Goal: Book appointment/travel/reservation

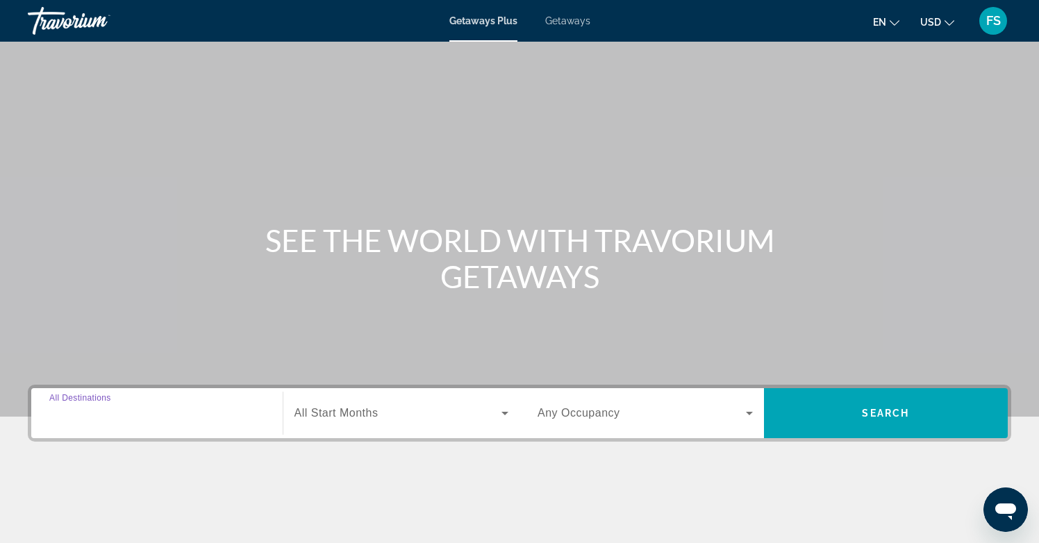
click at [132, 414] on input "Destination All Destinations" at bounding box center [156, 414] width 215 height 17
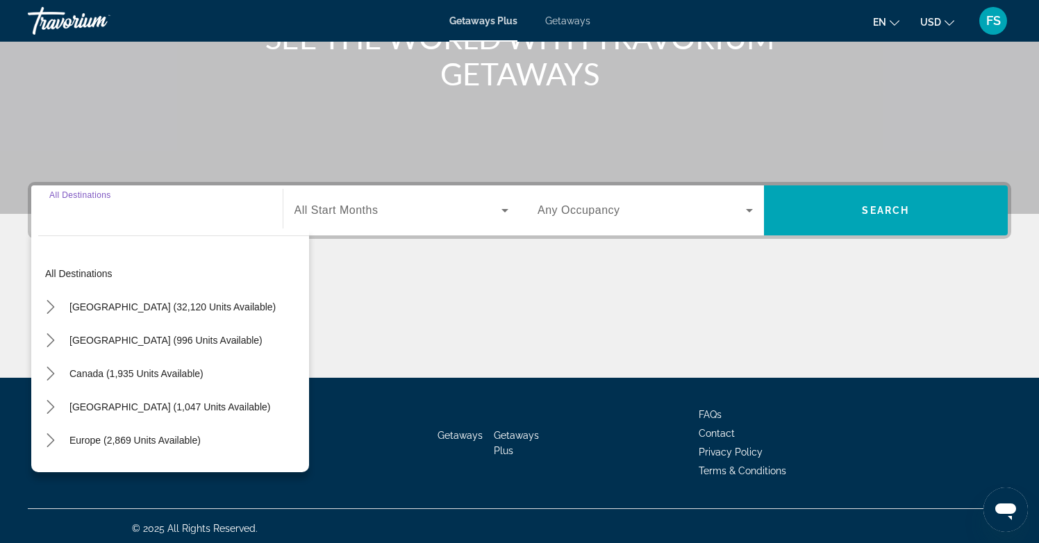
scroll to position [208, 0]
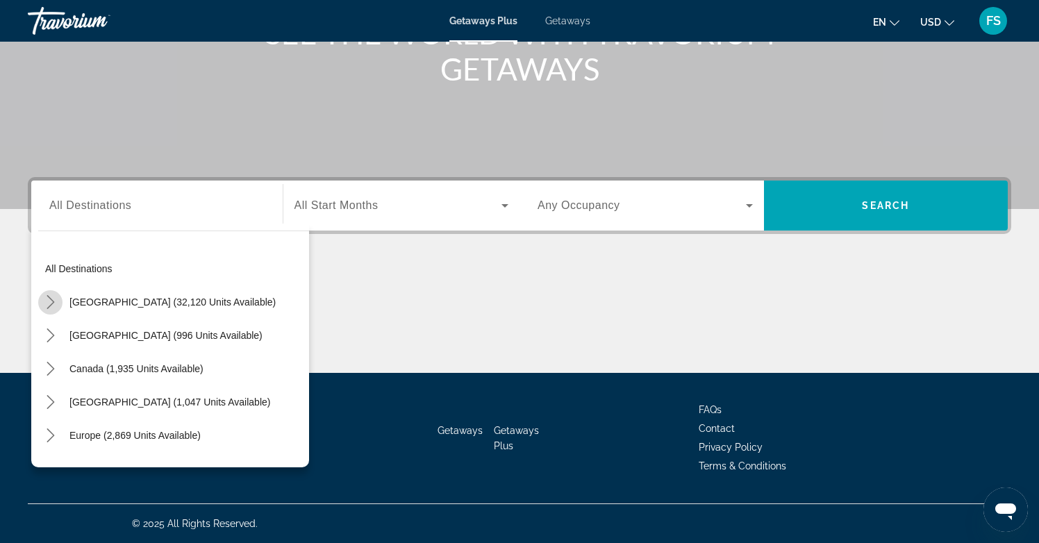
click at [49, 308] on icon "Toggle United States (32,120 units available) submenu" at bounding box center [51, 302] width 14 height 14
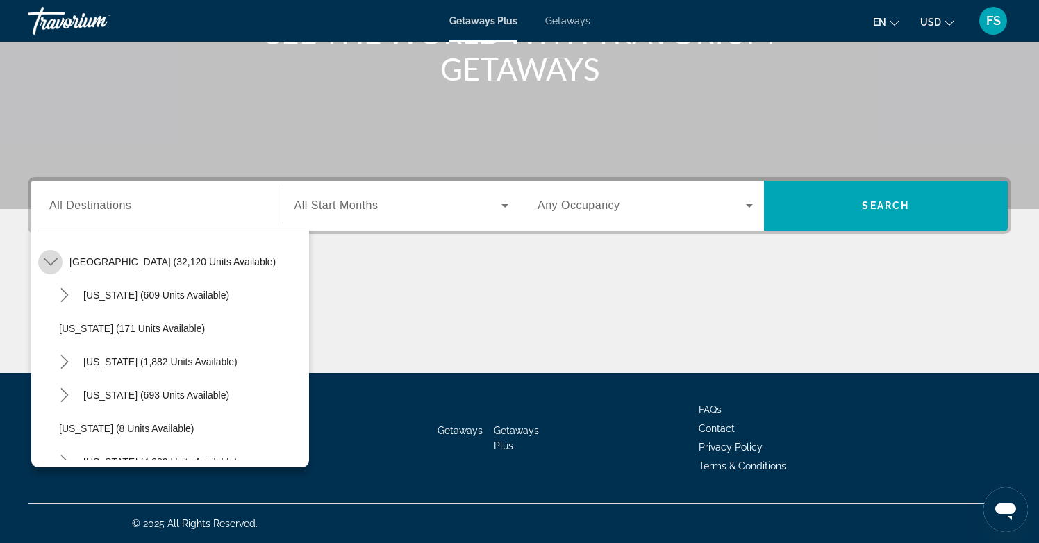
click at [52, 271] on mat-icon "Toggle United States (32,120 units available) submenu" at bounding box center [50, 262] width 24 height 24
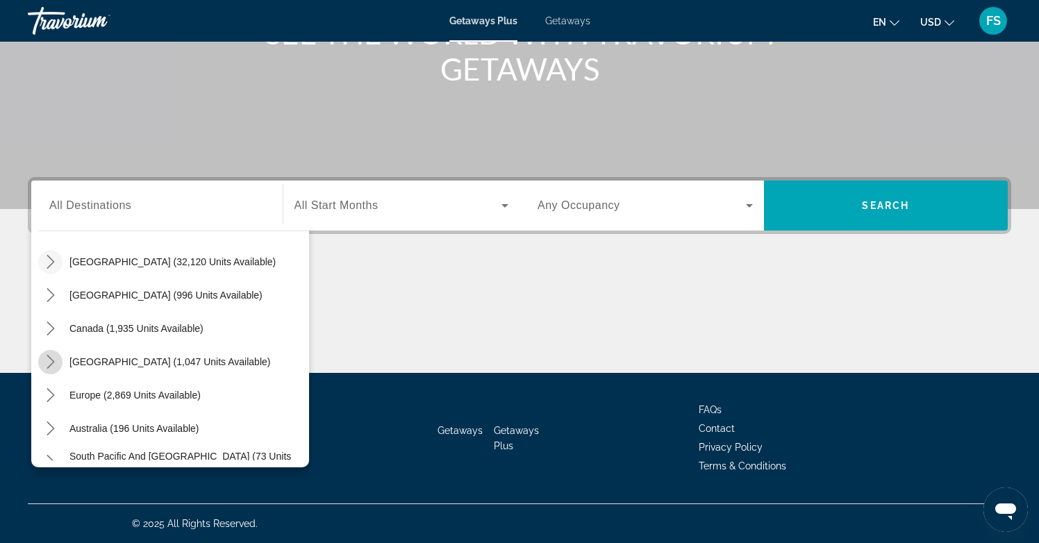
click at [50, 361] on icon "Toggle Caribbean & Atlantic Islands (1,047 units available) submenu" at bounding box center [51, 362] width 14 height 14
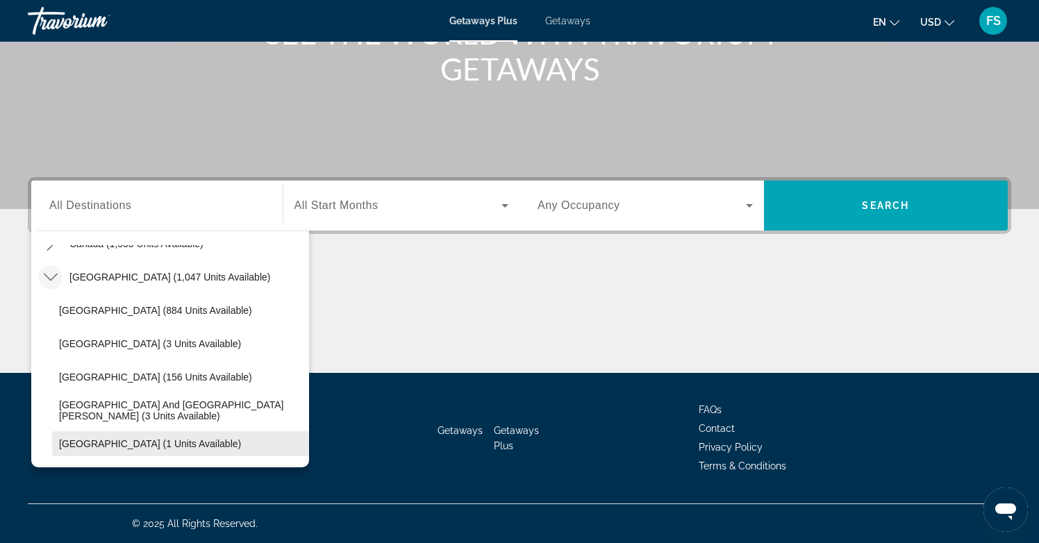
click at [107, 445] on span "Virgin Islands (1 units available)" at bounding box center [150, 443] width 182 height 11
type input "**********"
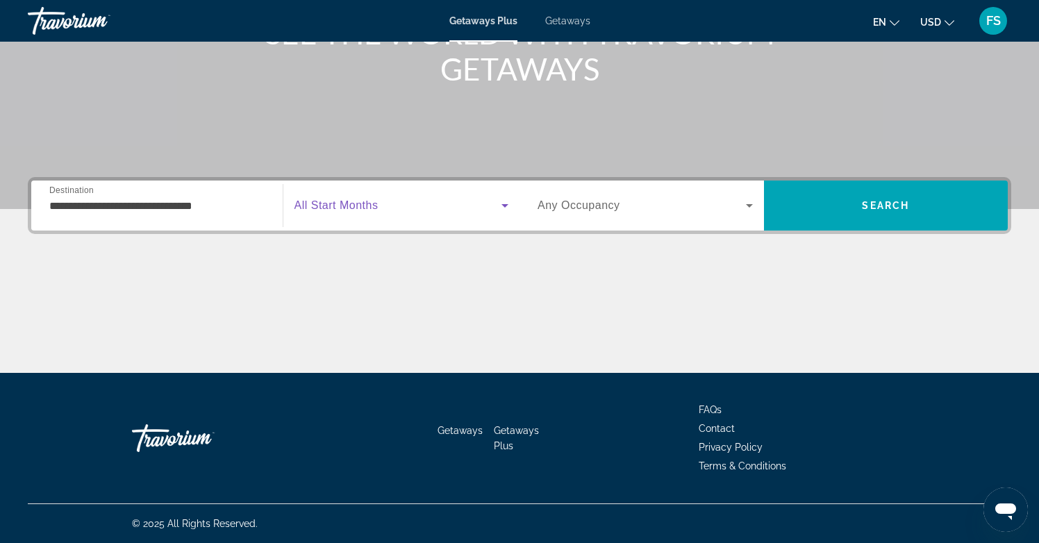
click at [355, 212] on span "Search widget" at bounding box center [399, 205] width 208 height 17
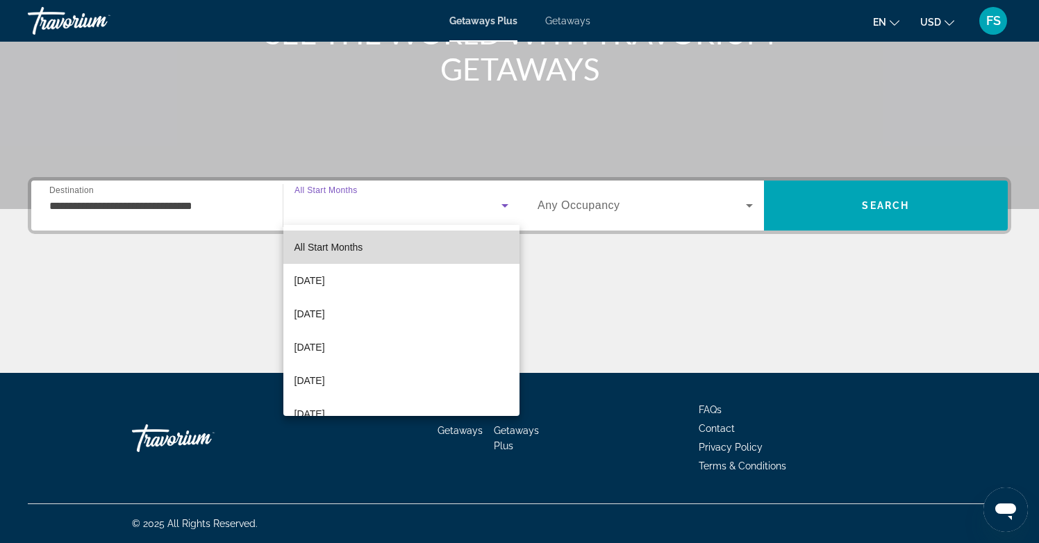
click at [359, 256] on mat-option "All Start Months" at bounding box center [401, 247] width 237 height 33
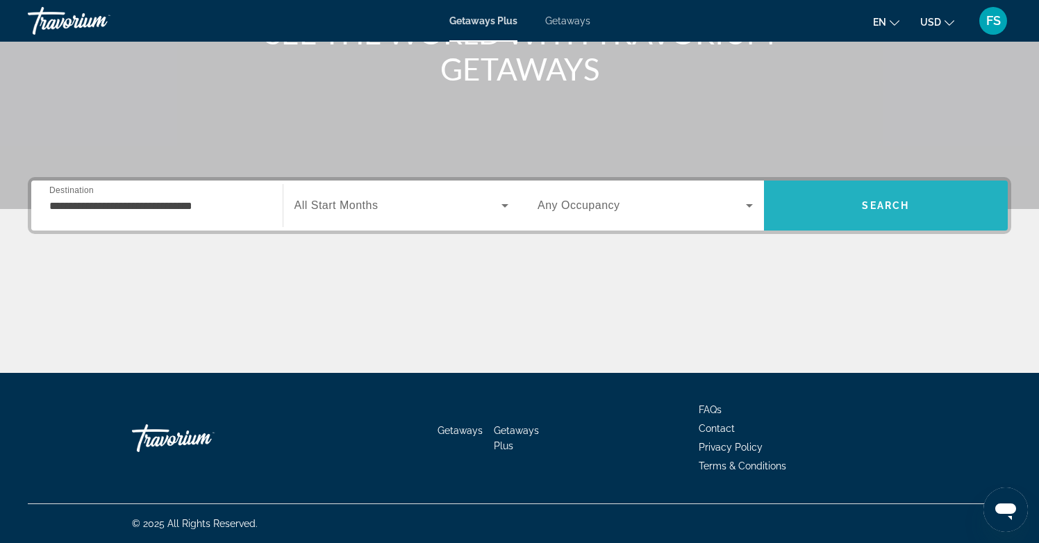
click at [869, 201] on span "Search" at bounding box center [885, 205] width 47 height 11
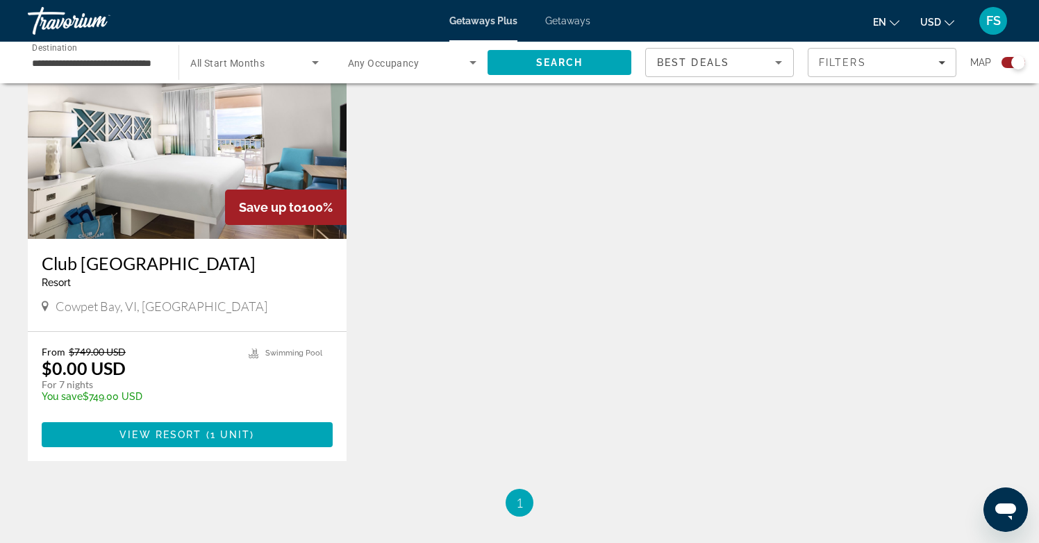
scroll to position [547, 0]
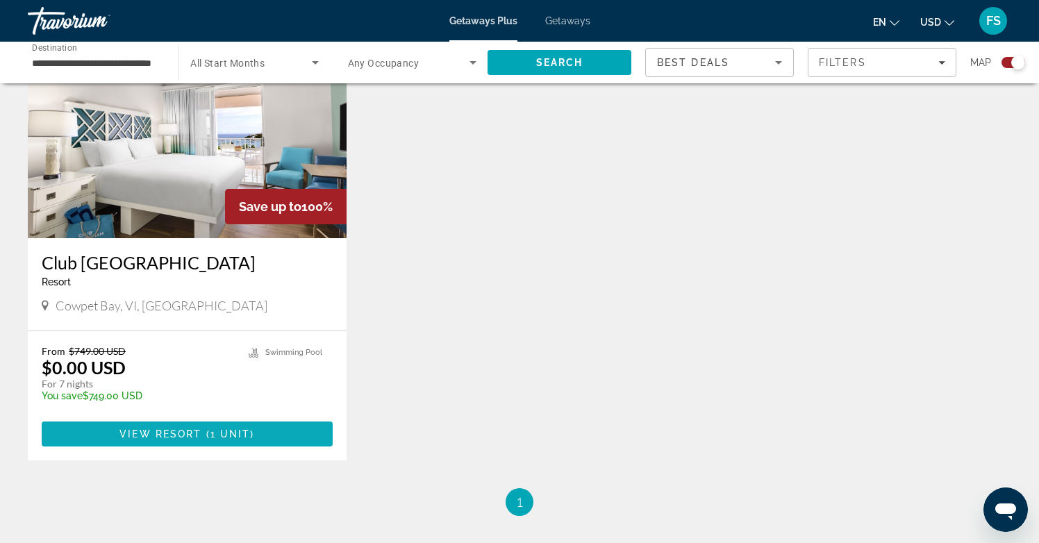
click at [204, 434] on span "Main content" at bounding box center [204, 434] width 4 height 11
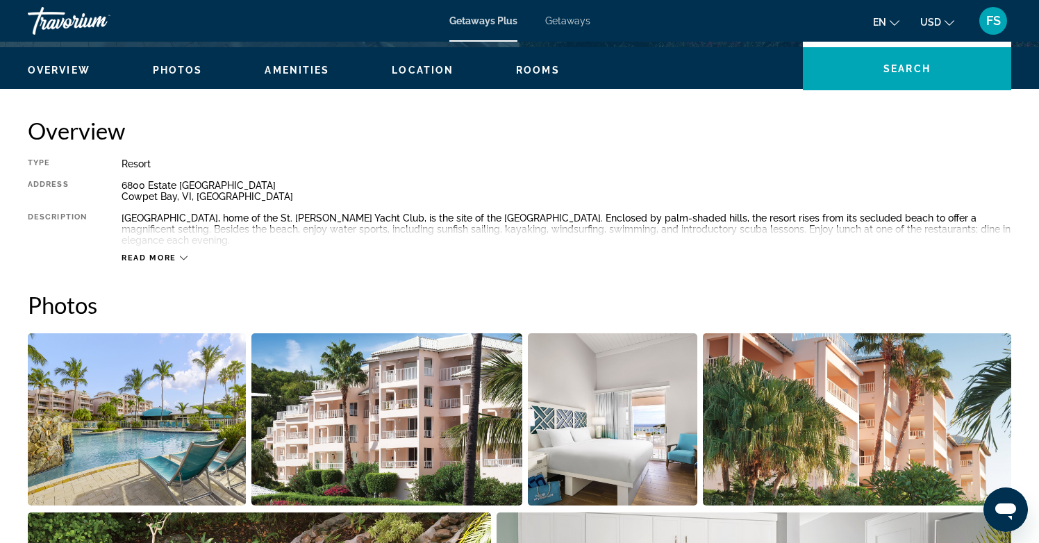
scroll to position [413, 0]
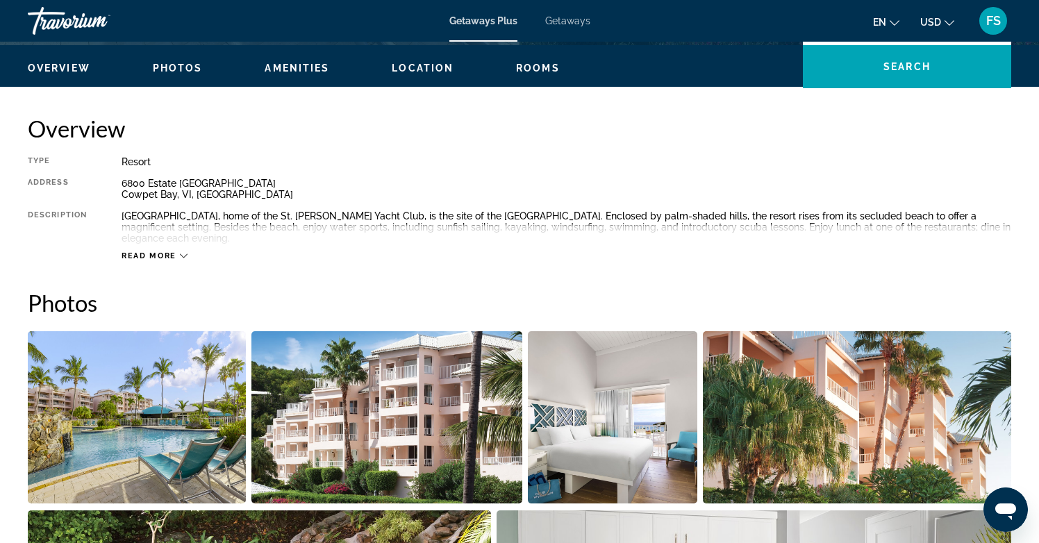
click at [111, 484] on img "Open full-screen image slider" at bounding box center [137, 417] width 218 height 172
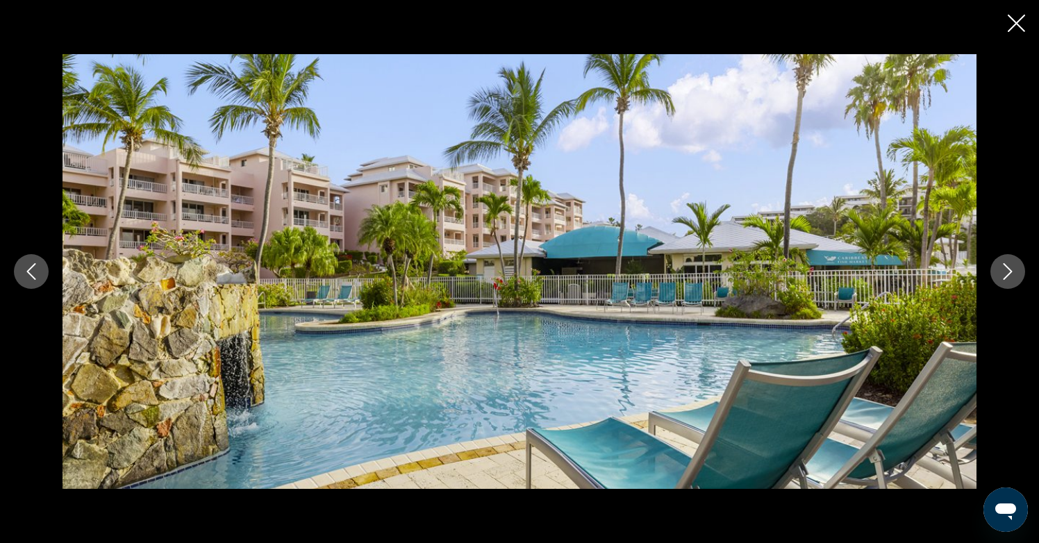
click at [1003, 275] on icon "Next image" at bounding box center [1008, 271] width 17 height 17
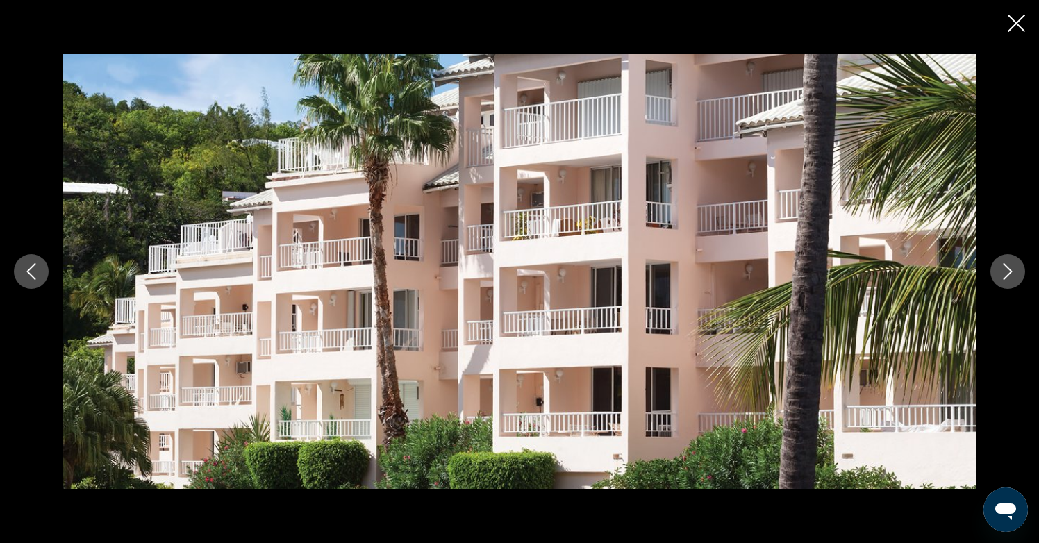
click at [1003, 275] on icon "Next image" at bounding box center [1008, 271] width 17 height 17
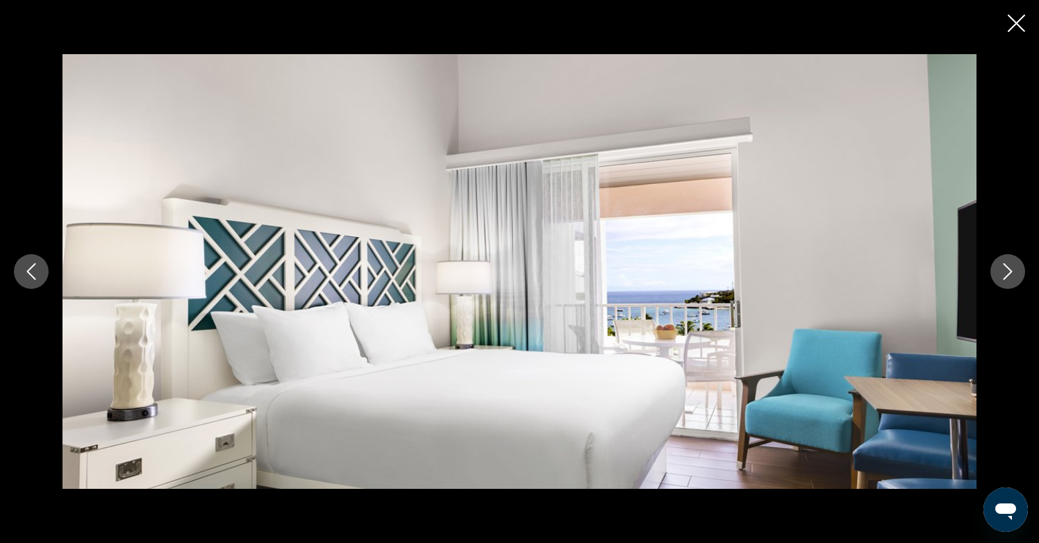
click at [1003, 275] on icon "Next image" at bounding box center [1008, 271] width 17 height 17
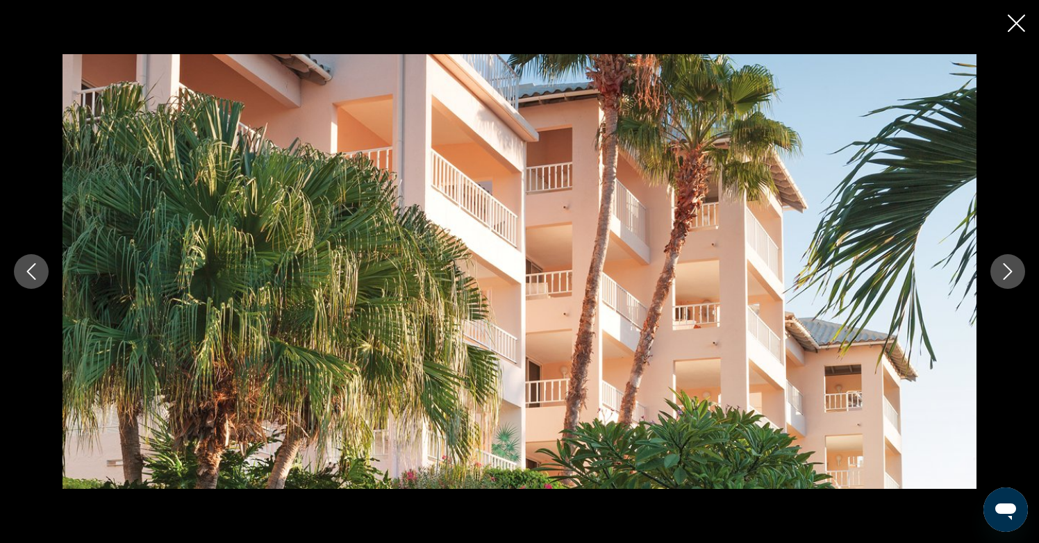
click at [1003, 275] on icon "Next image" at bounding box center [1008, 271] width 17 height 17
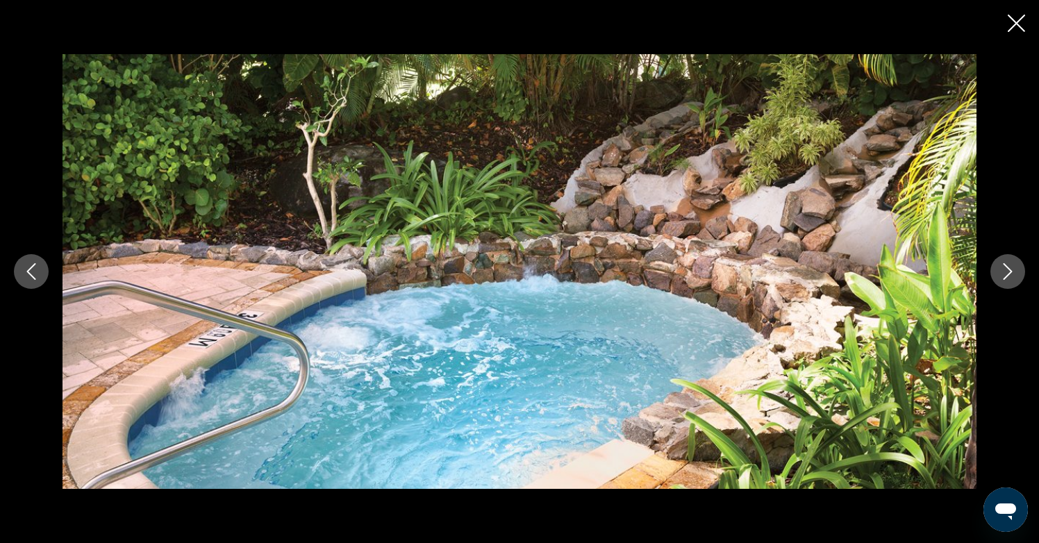
click at [1003, 275] on icon "Next image" at bounding box center [1008, 271] width 17 height 17
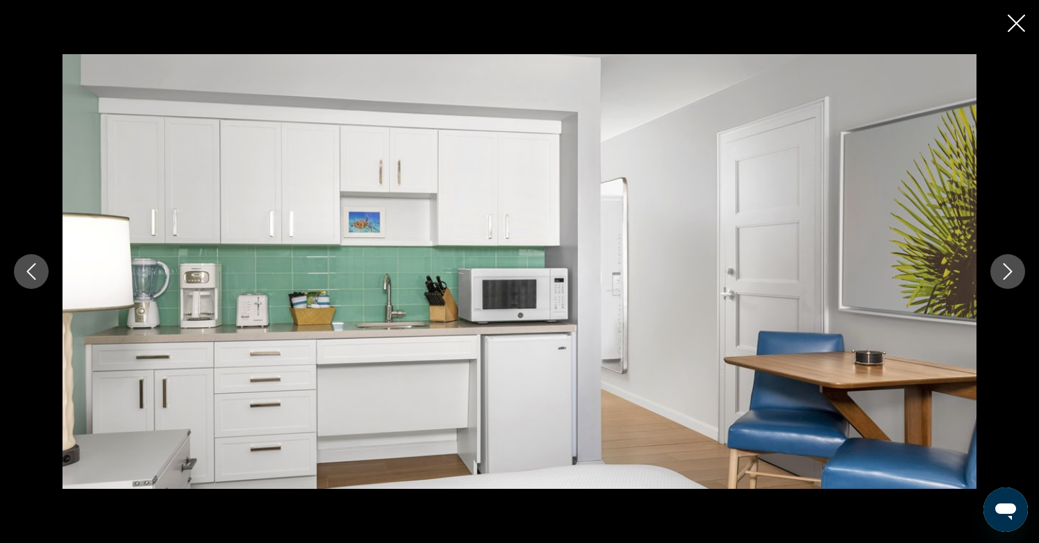
click at [1003, 275] on icon "Next image" at bounding box center [1008, 271] width 17 height 17
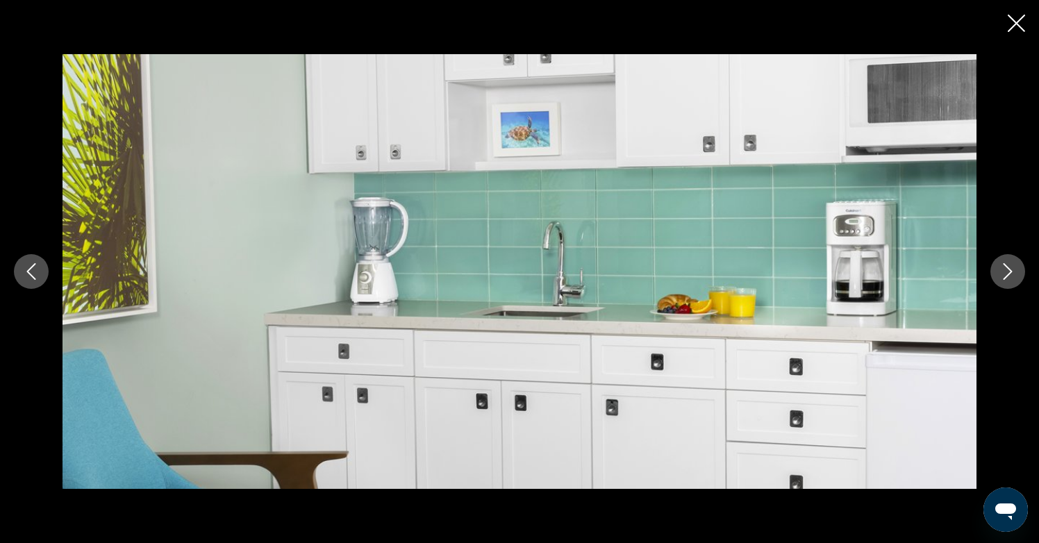
click at [1021, 33] on button "Close slideshow" at bounding box center [1016, 25] width 17 height 22
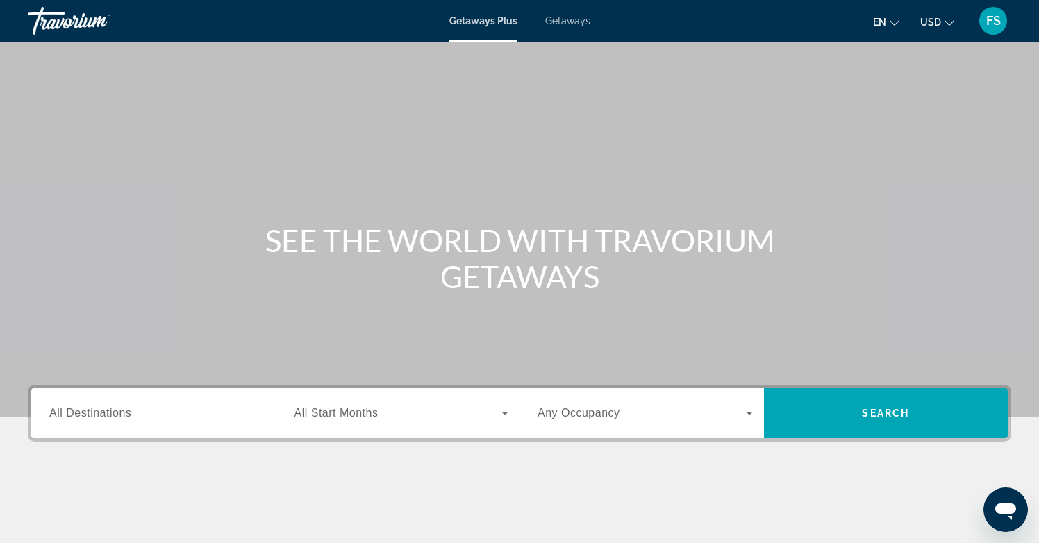
click at [100, 413] on span "All Destinations" at bounding box center [90, 413] width 82 height 12
click at [100, 413] on input "Destination All Destinations" at bounding box center [156, 414] width 215 height 17
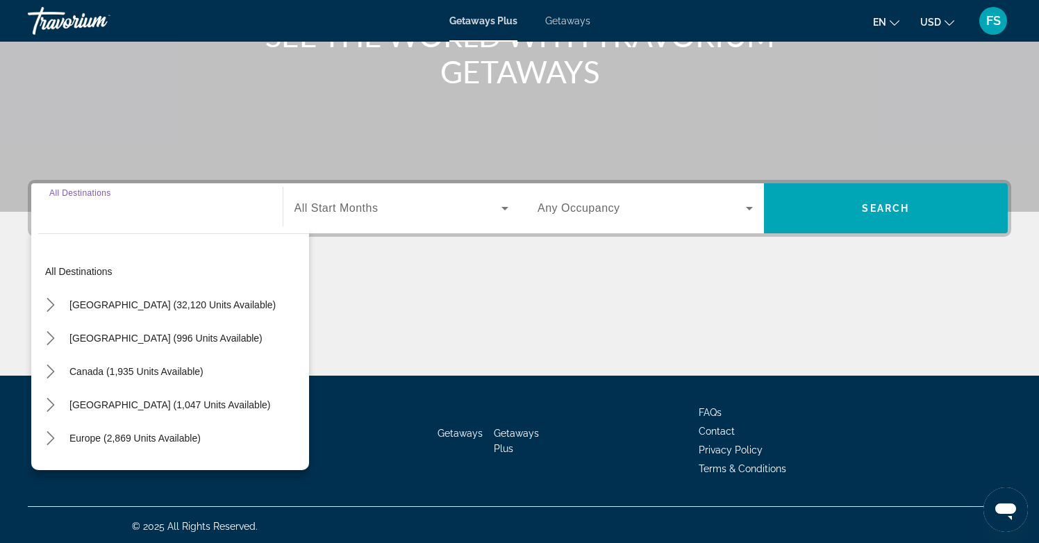
scroll to position [208, 0]
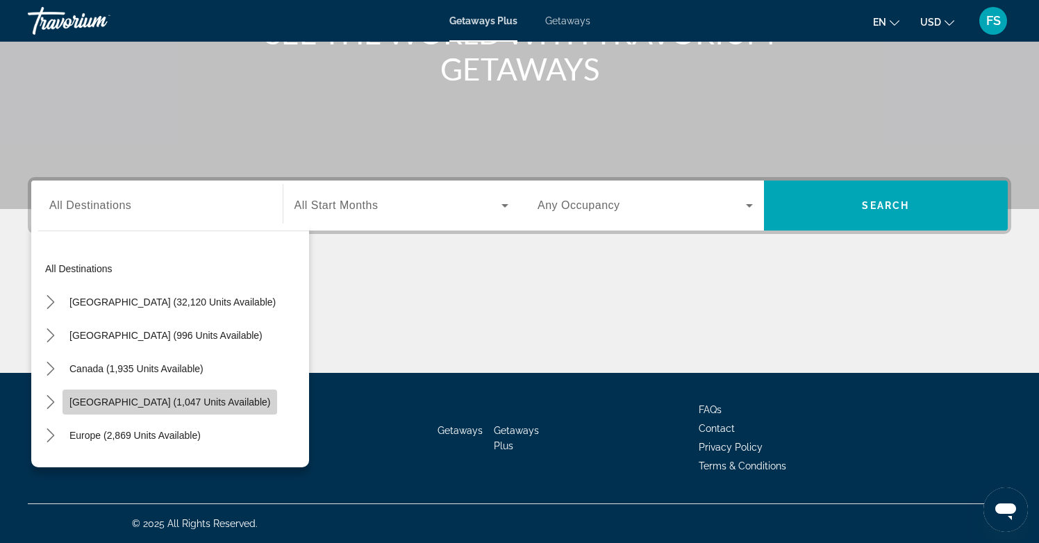
click at [72, 402] on span "[GEOGRAPHIC_DATA] (1,047 units available)" at bounding box center [169, 402] width 201 height 11
type input "**********"
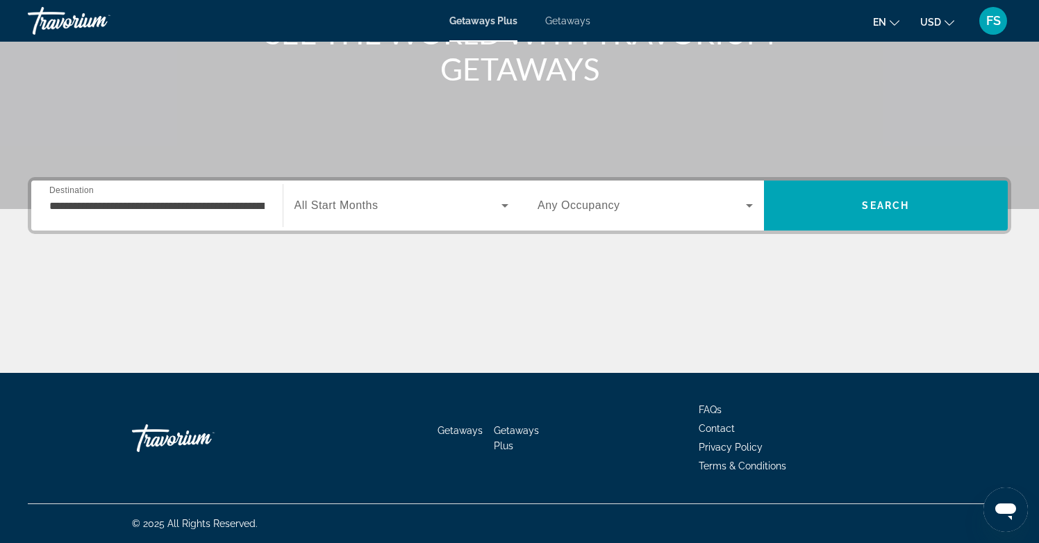
click at [367, 207] on span "All Start Months" at bounding box center [337, 205] width 84 height 12
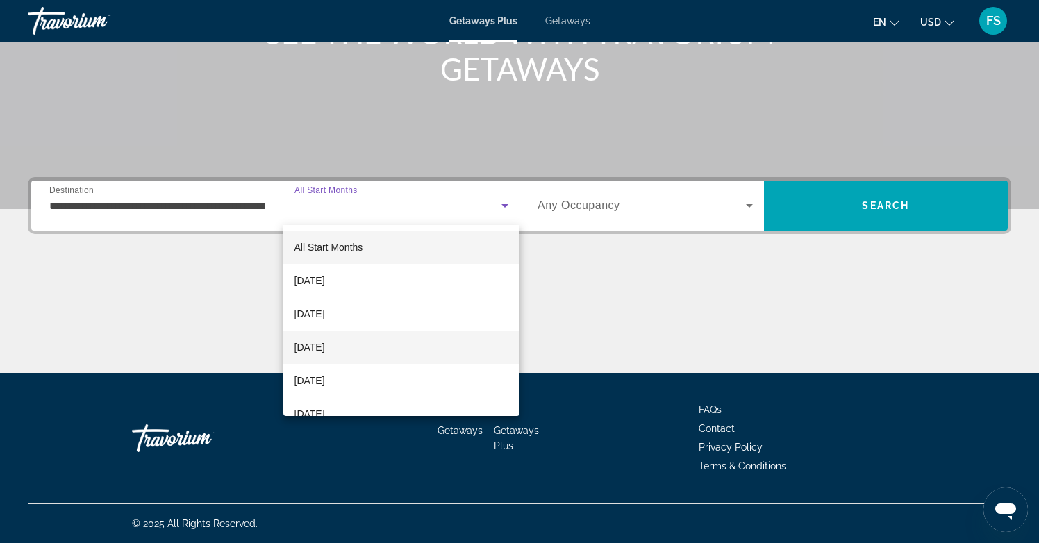
click at [325, 342] on span "[DATE]" at bounding box center [310, 347] width 31 height 17
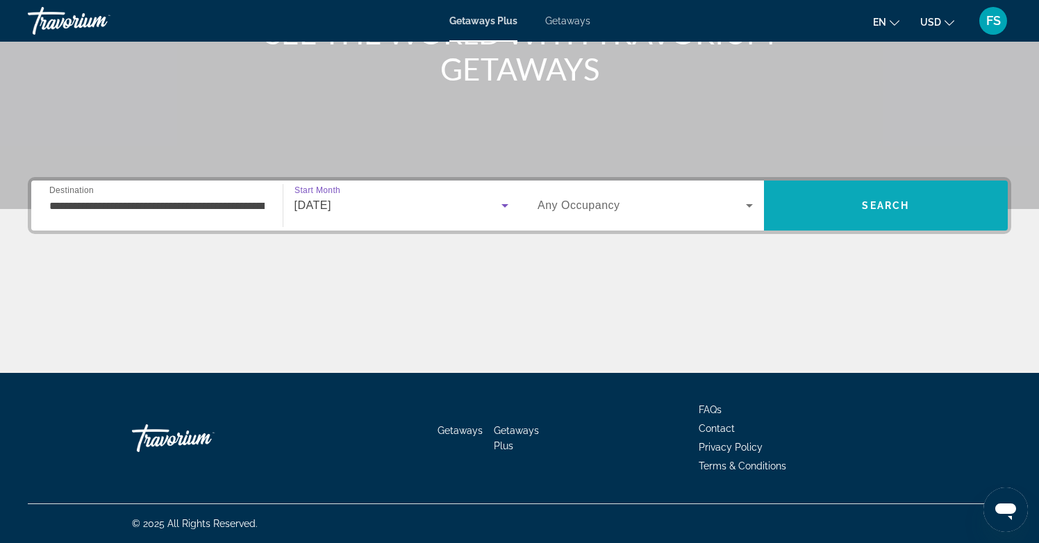
click at [844, 215] on span "Search" at bounding box center [886, 205] width 245 height 33
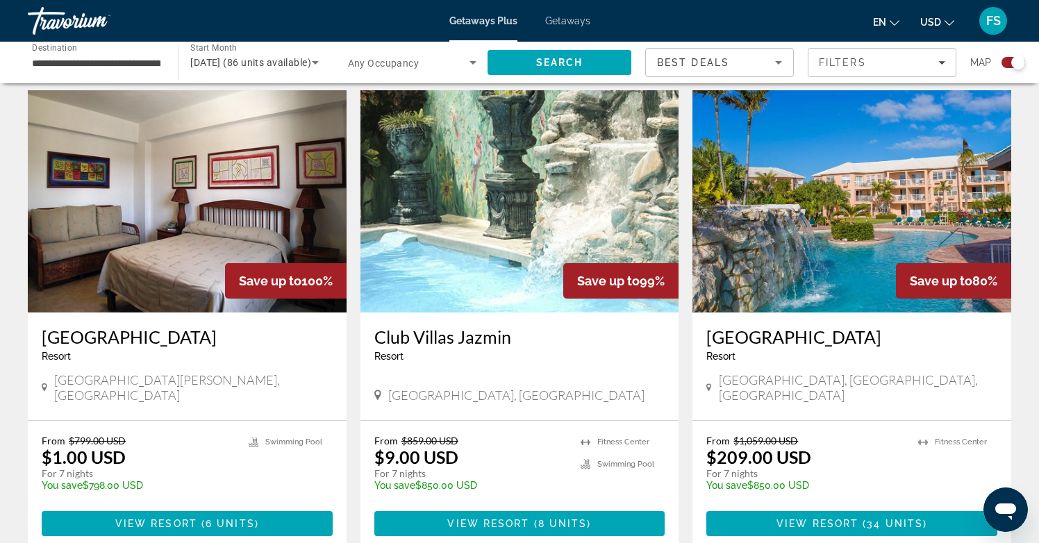
scroll to position [947, 0]
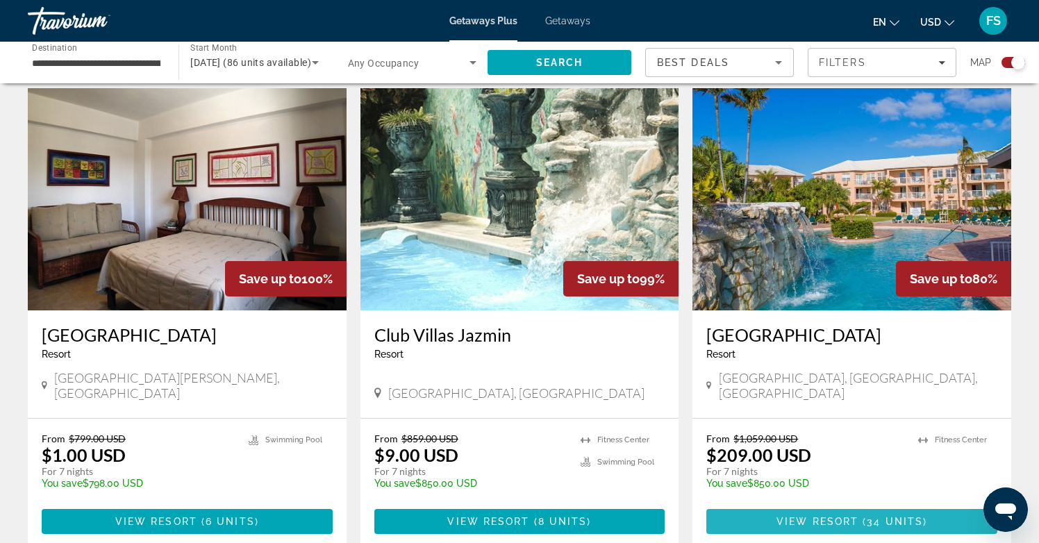
click at [819, 516] on span "View Resort" at bounding box center [818, 521] width 82 height 11
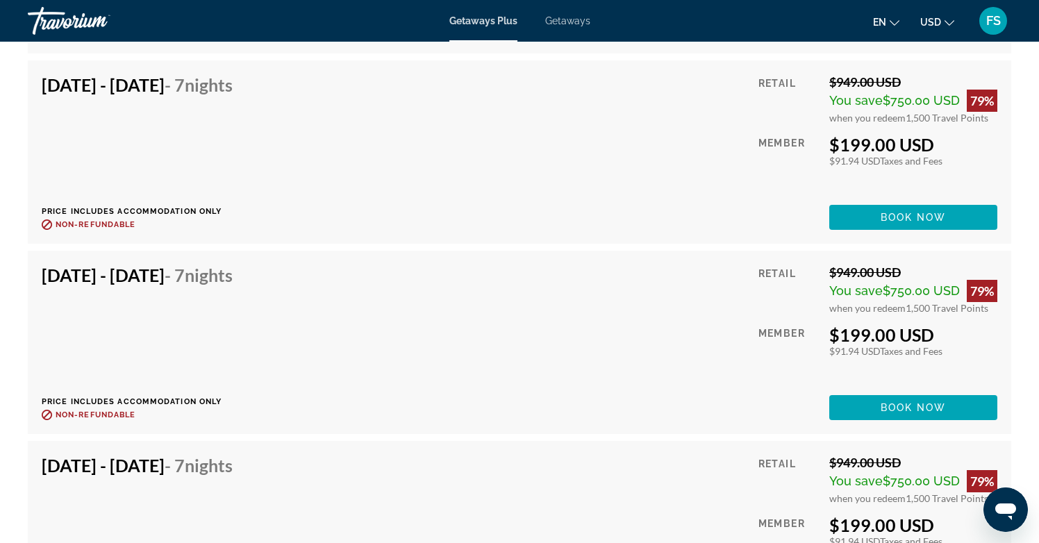
scroll to position [3895, 0]
click at [916, 407] on span "Book now" at bounding box center [914, 407] width 66 height 11
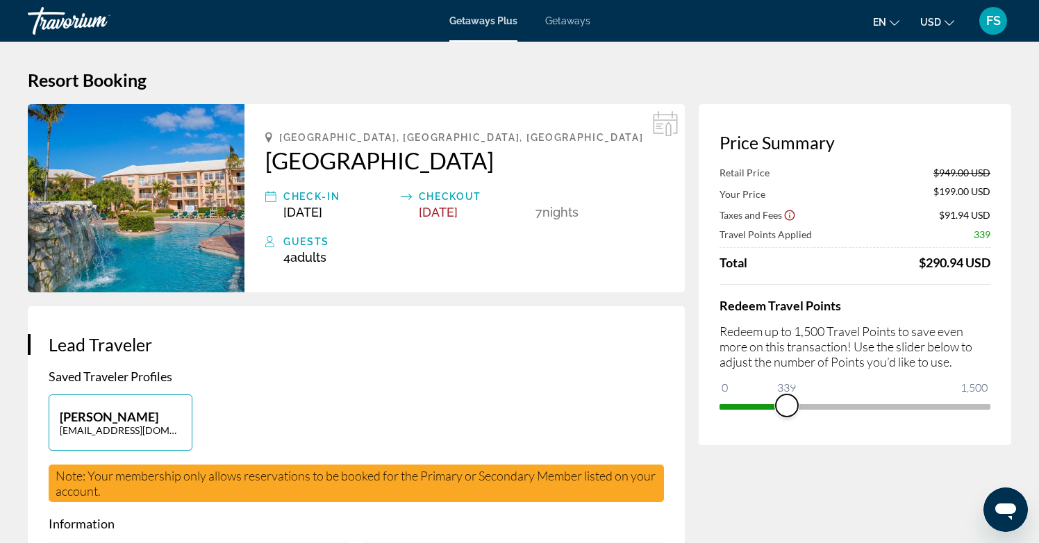
drag, startPoint x: 974, startPoint y: 407, endPoint x: 787, endPoint y: 422, distance: 187.5
click at [787, 422] on div "Price Summary Retail Price $949.00 USD Your Price $199.00 USD Taxes and Fees $9…" at bounding box center [855, 274] width 313 height 341
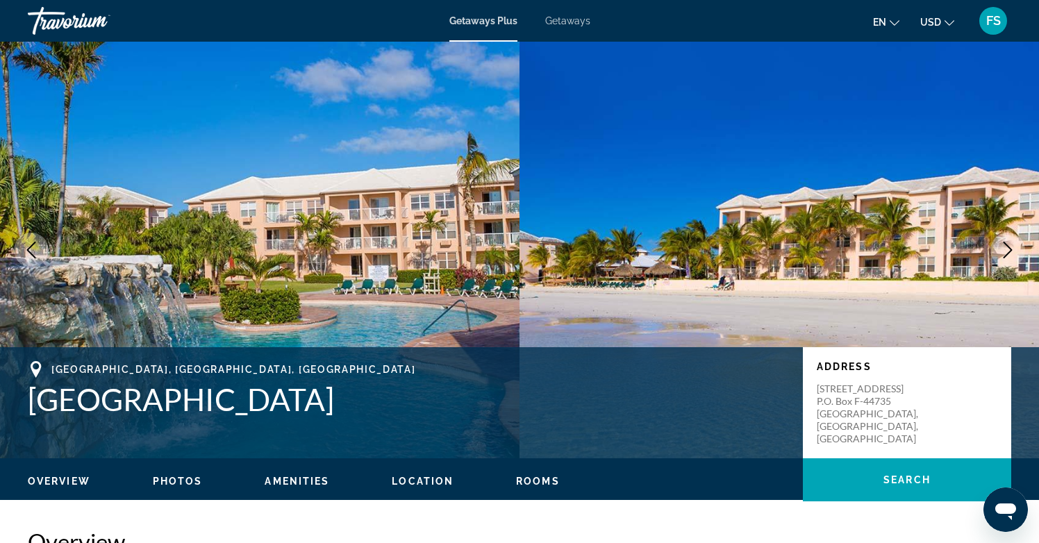
scroll to position [2, 0]
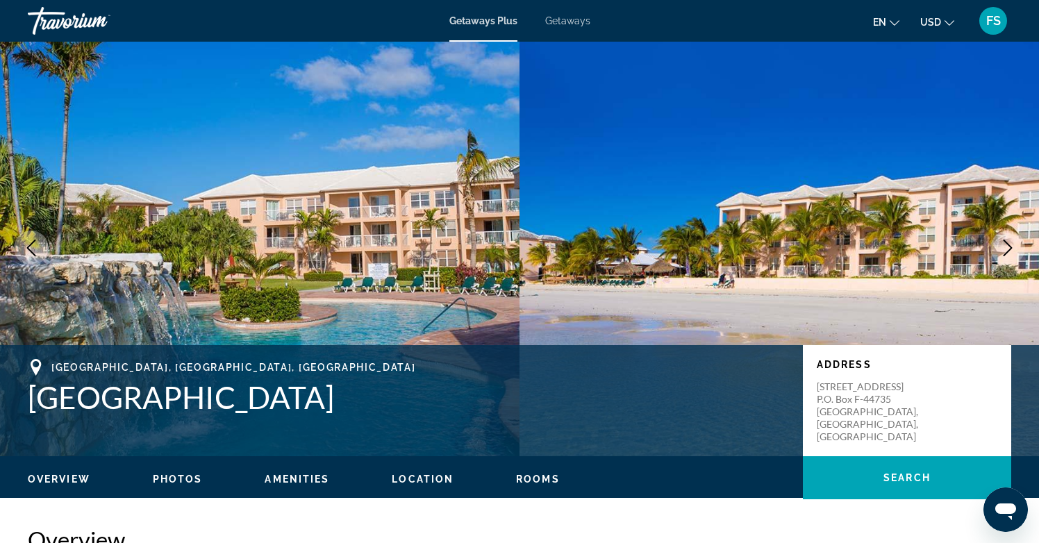
click at [736, 117] on img "Main content" at bounding box center [780, 248] width 520 height 417
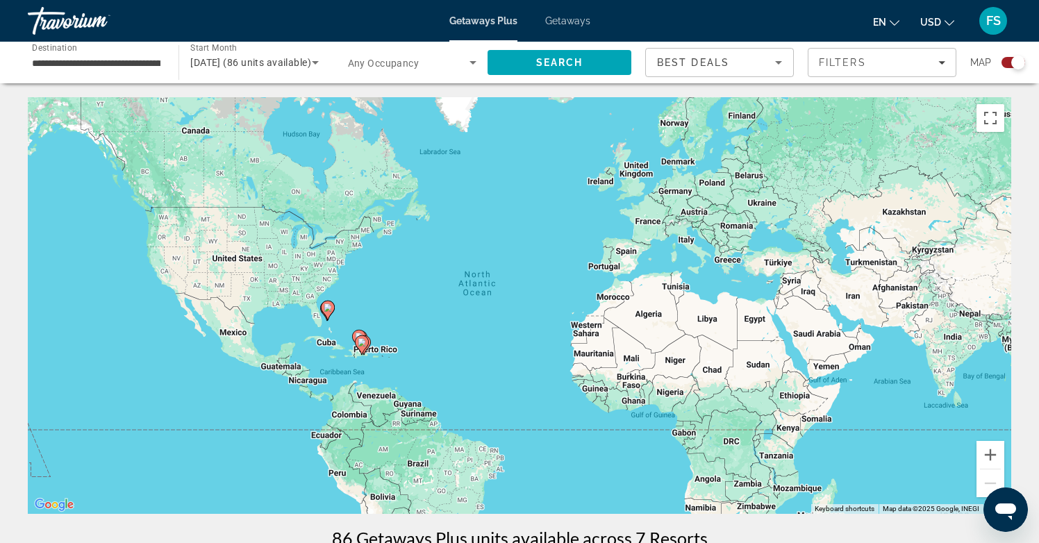
click at [573, 24] on span "Getaways" at bounding box center [567, 20] width 45 height 11
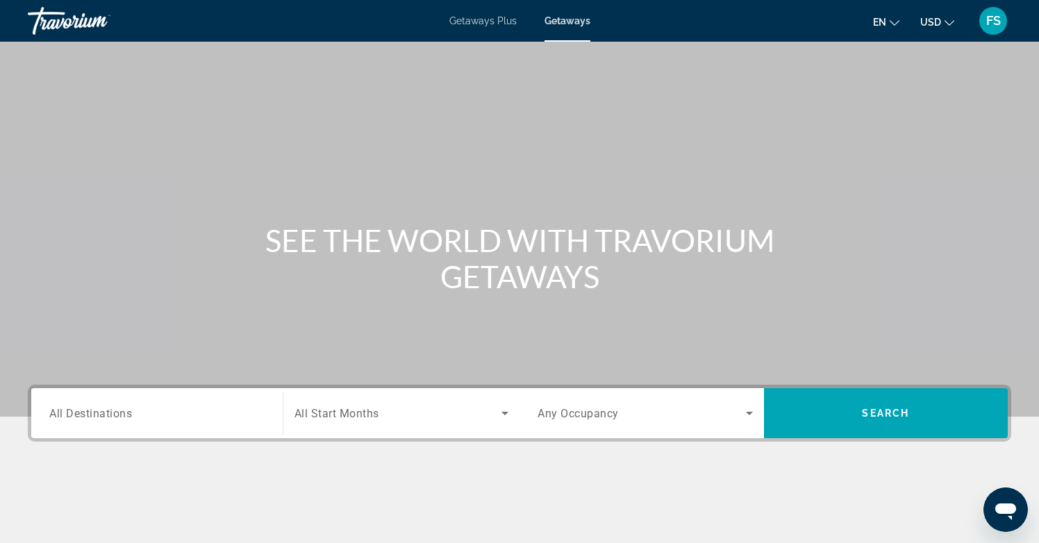
click at [86, 411] on span "All Destinations" at bounding box center [90, 412] width 83 height 13
click at [86, 411] on input "Destination All Destinations" at bounding box center [156, 414] width 215 height 17
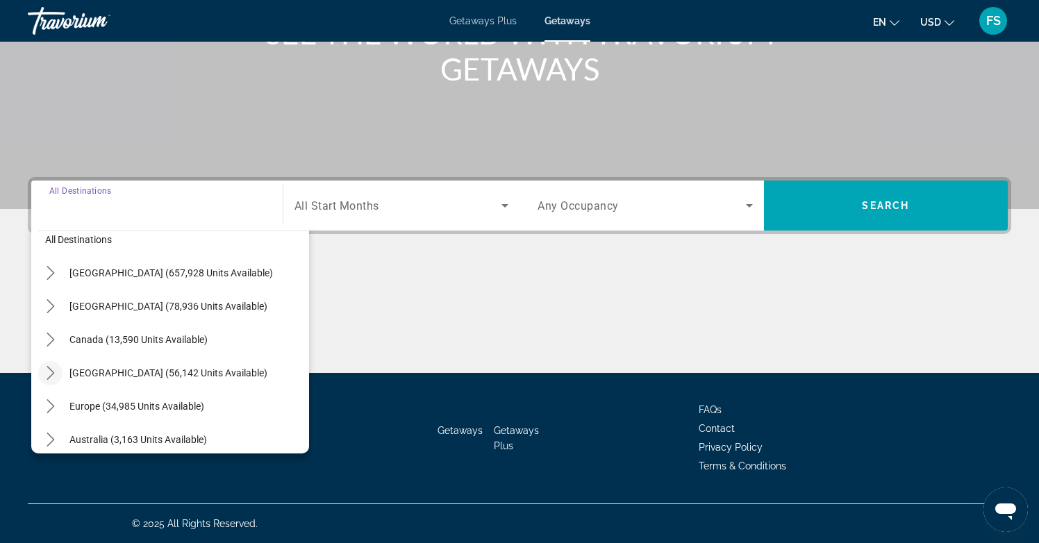
scroll to position [17, 0]
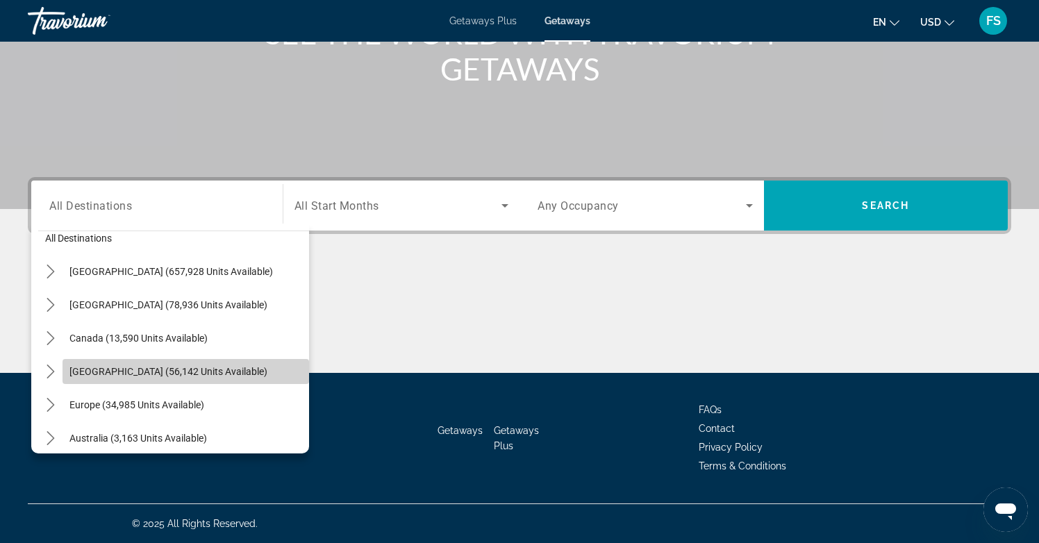
click at [84, 372] on span "[GEOGRAPHIC_DATA] (56,142 units available)" at bounding box center [168, 371] width 198 height 11
type input "**********"
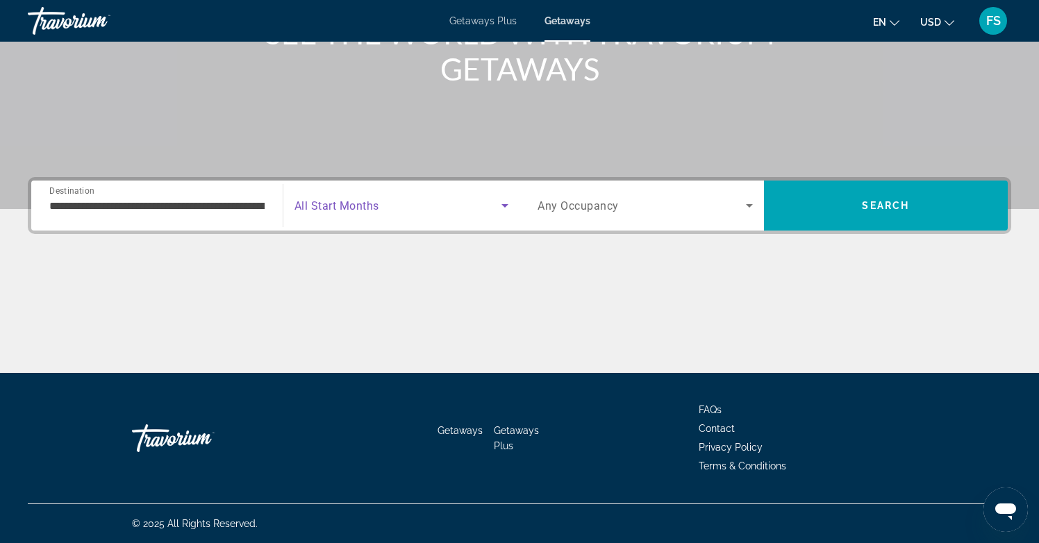
click at [379, 212] on span "Search widget" at bounding box center [399, 205] width 208 height 17
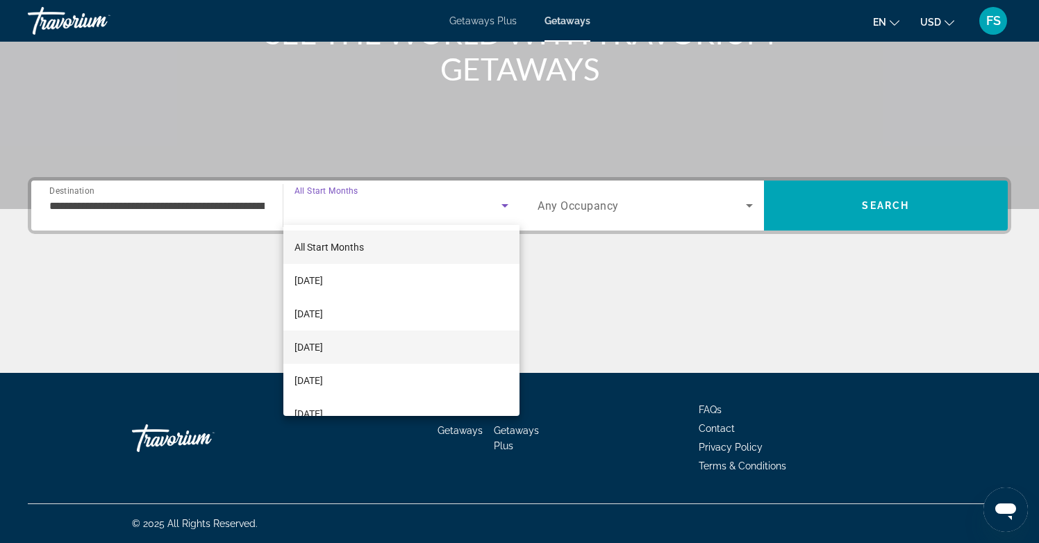
click at [323, 345] on span "[DATE]" at bounding box center [309, 347] width 28 height 17
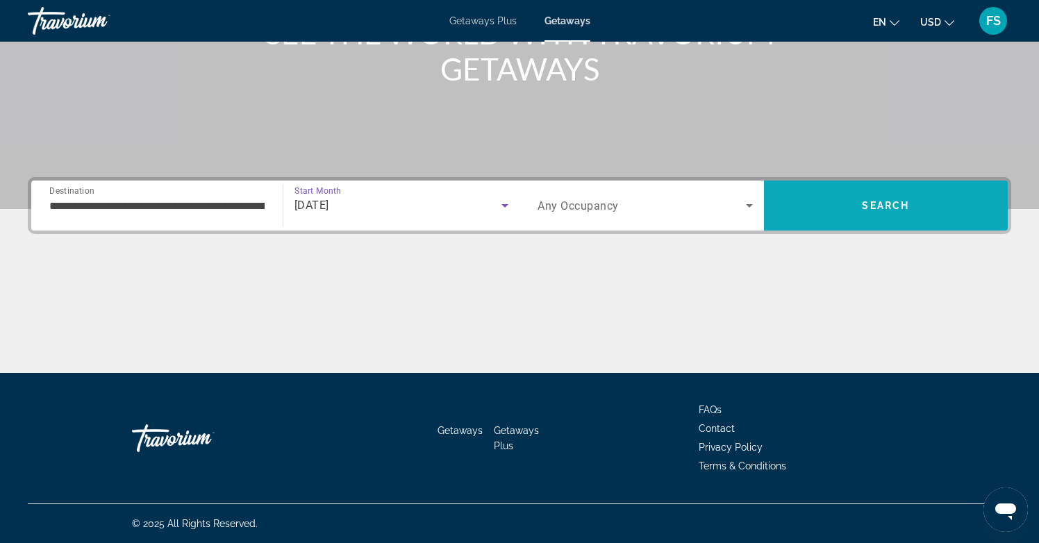
click at [804, 206] on span "Search" at bounding box center [886, 205] width 245 height 33
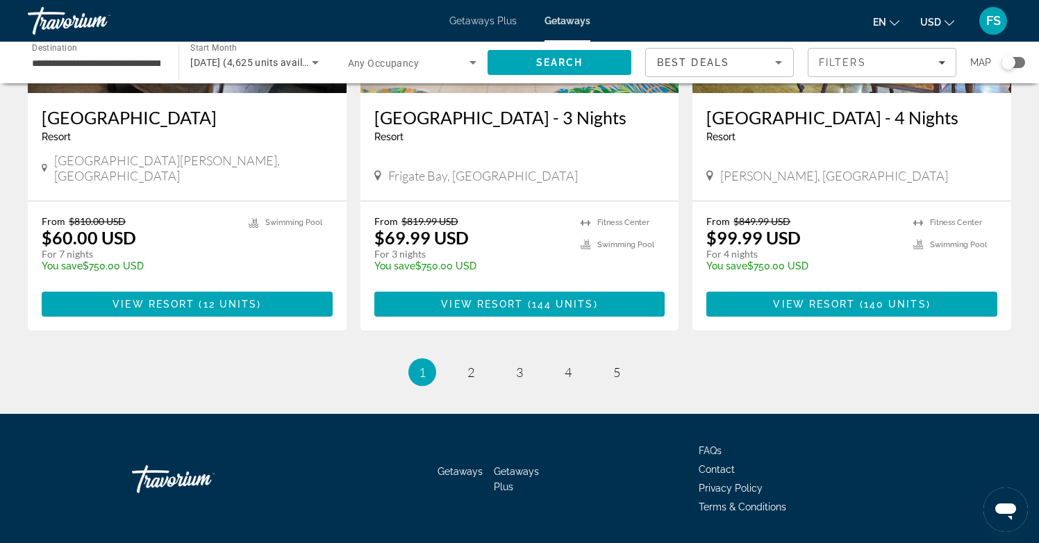
scroll to position [1722, 0]
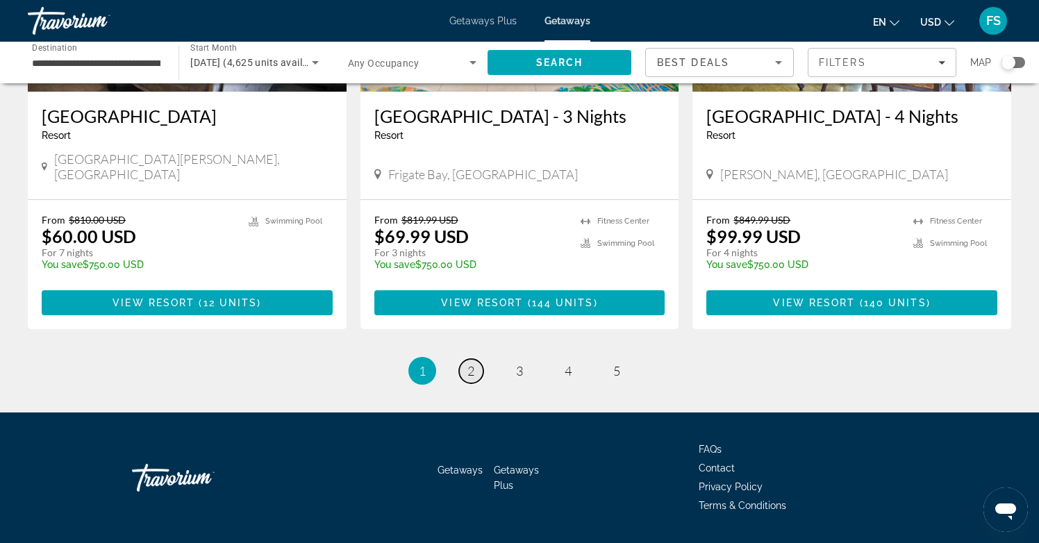
click at [469, 375] on span "2" at bounding box center [471, 370] width 7 height 15
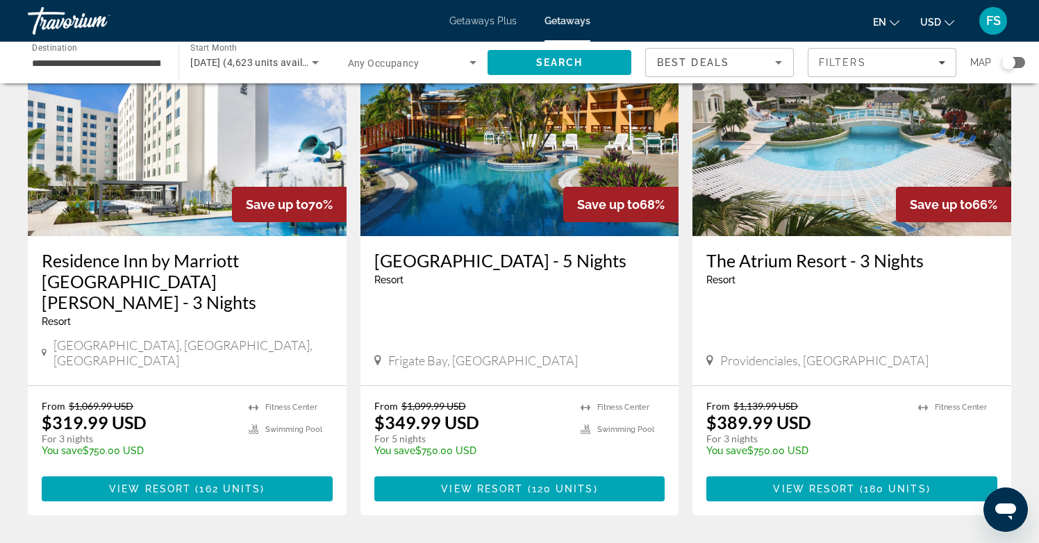
scroll to position [1768, 0]
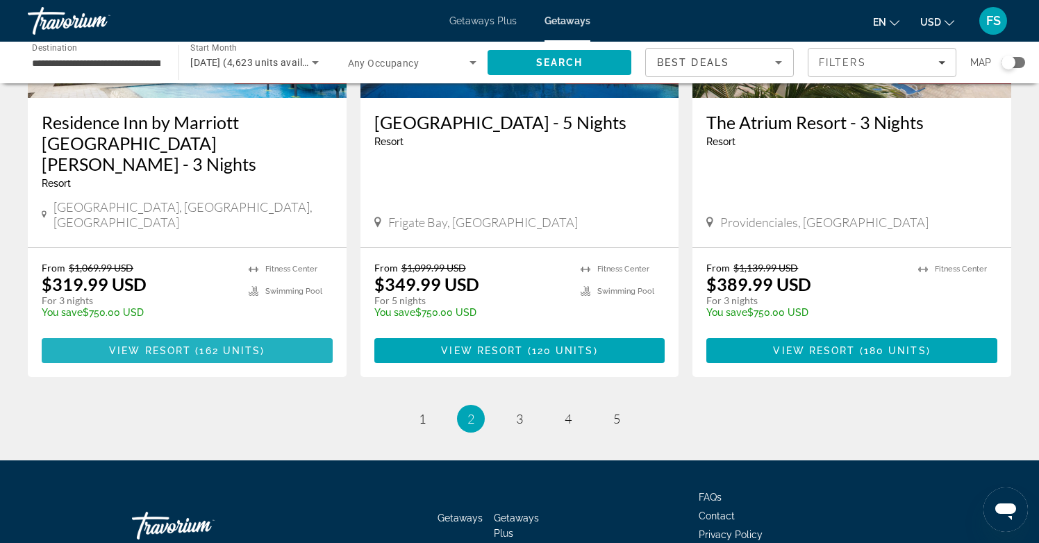
click at [228, 334] on span "Main content" at bounding box center [187, 350] width 291 height 33
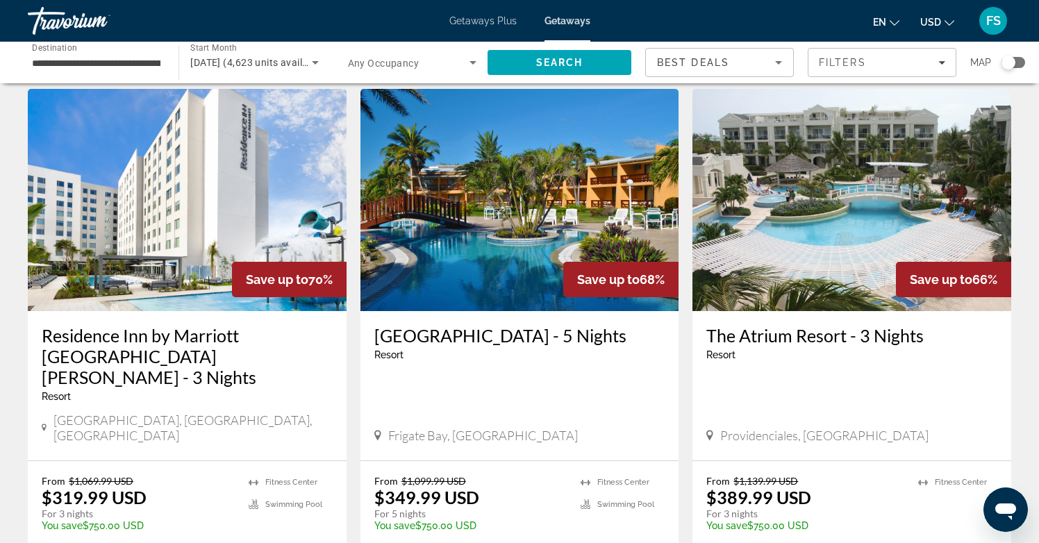
scroll to position [1555, 0]
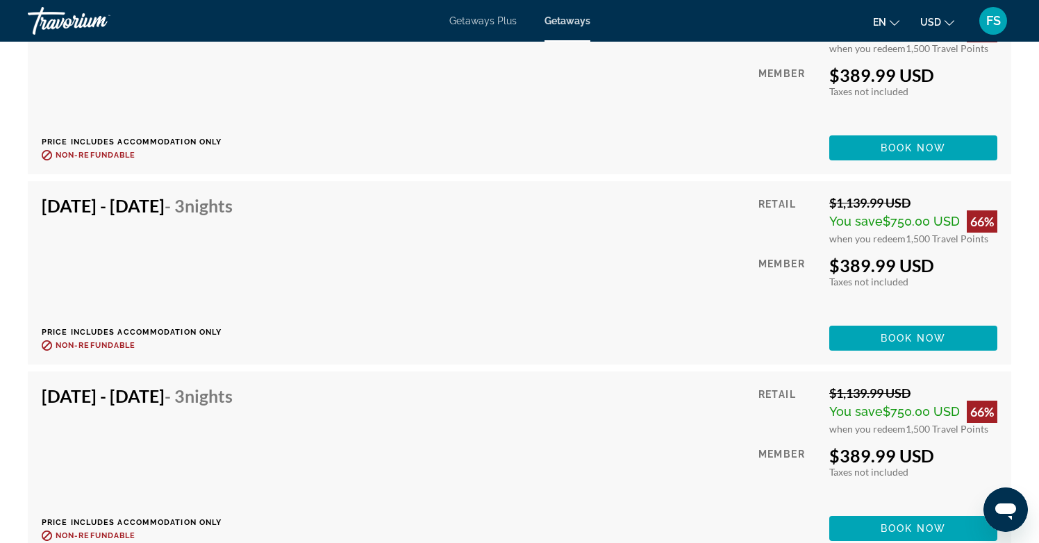
scroll to position [4783, 0]
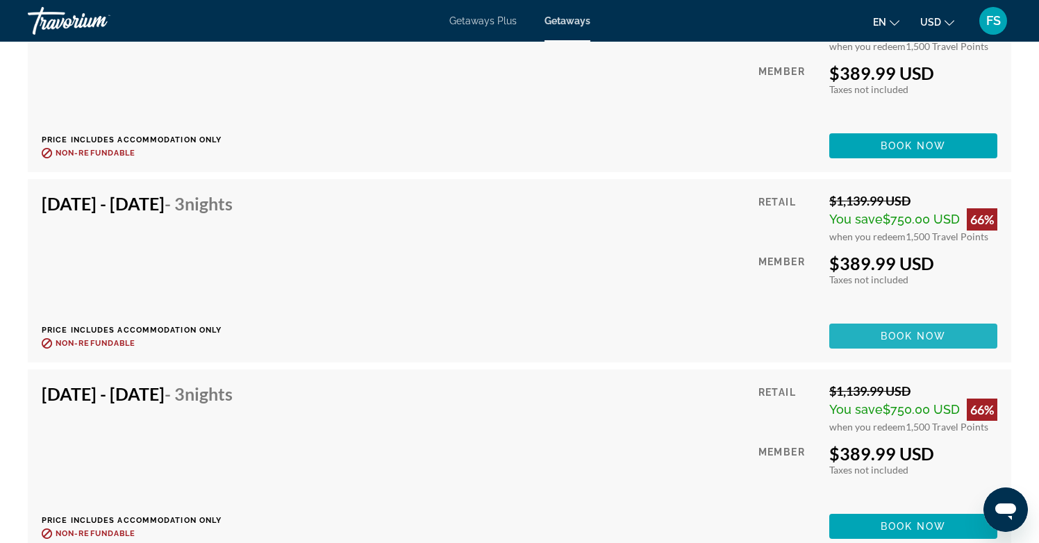
click at [900, 341] on span "Book now" at bounding box center [914, 336] width 66 height 11
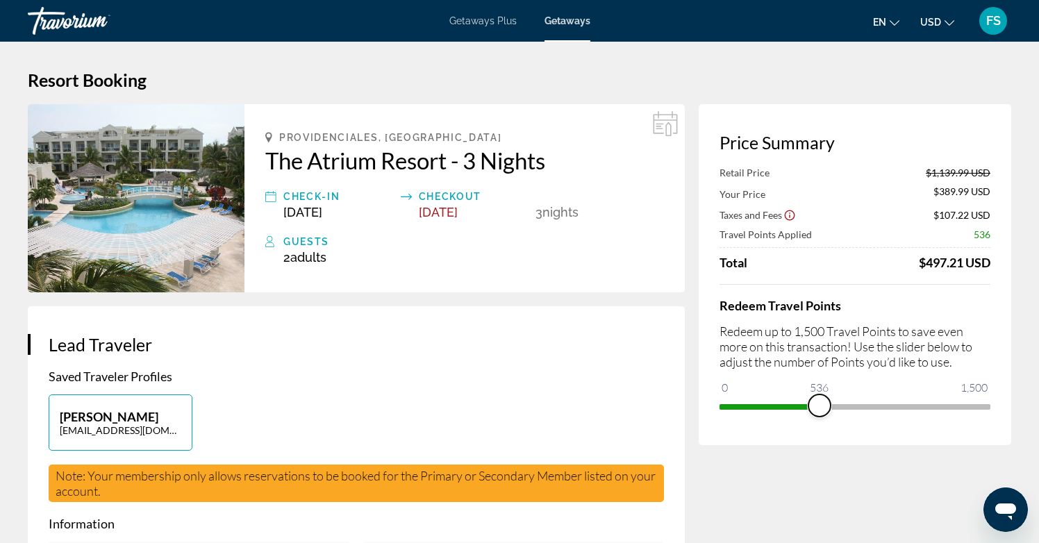
drag, startPoint x: 972, startPoint y: 408, endPoint x: 820, endPoint y: 412, distance: 152.2
click at [820, 412] on span "ngx-slider" at bounding box center [820, 406] width 22 height 22
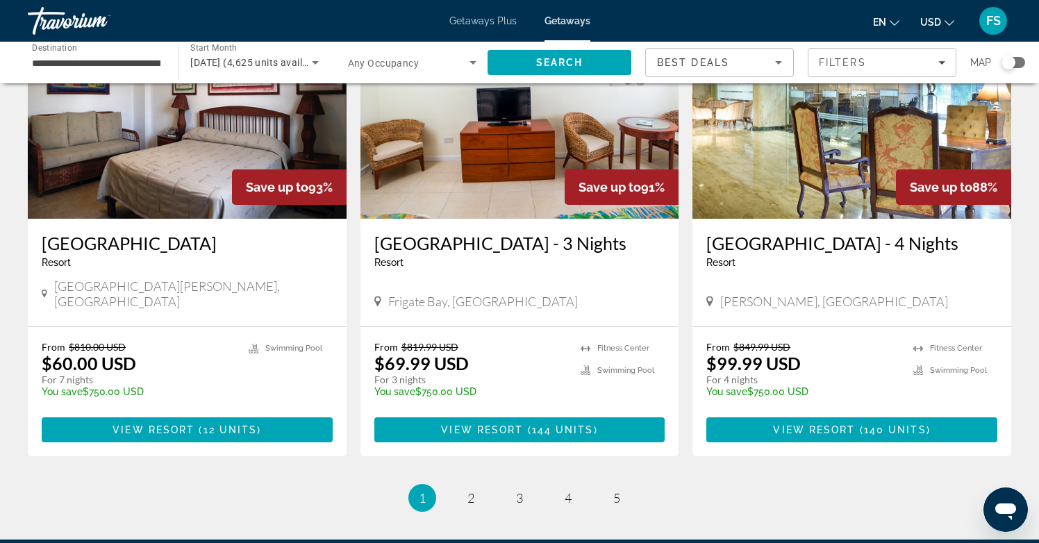
scroll to position [1618, 0]
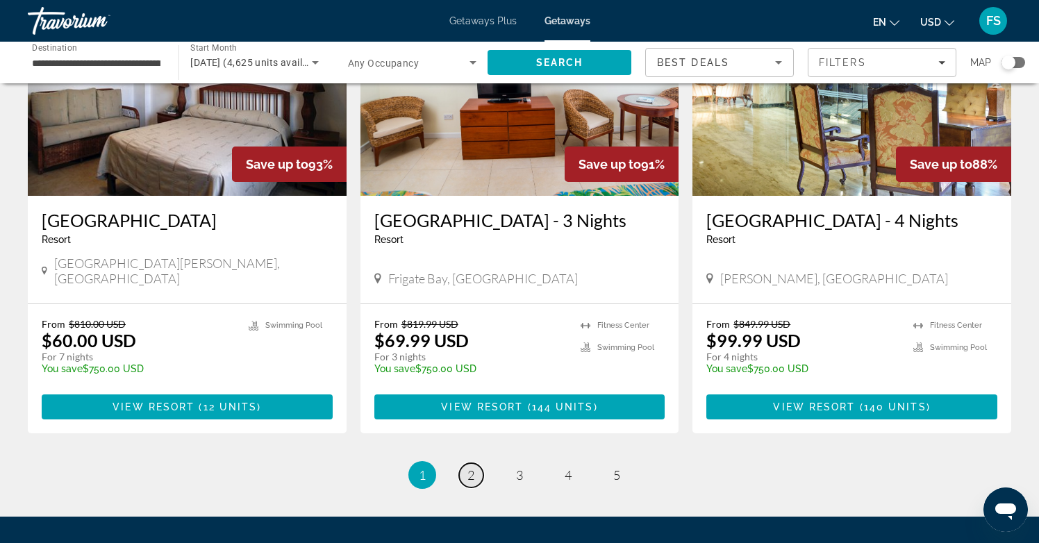
click at [470, 480] on span "2" at bounding box center [471, 475] width 7 height 15
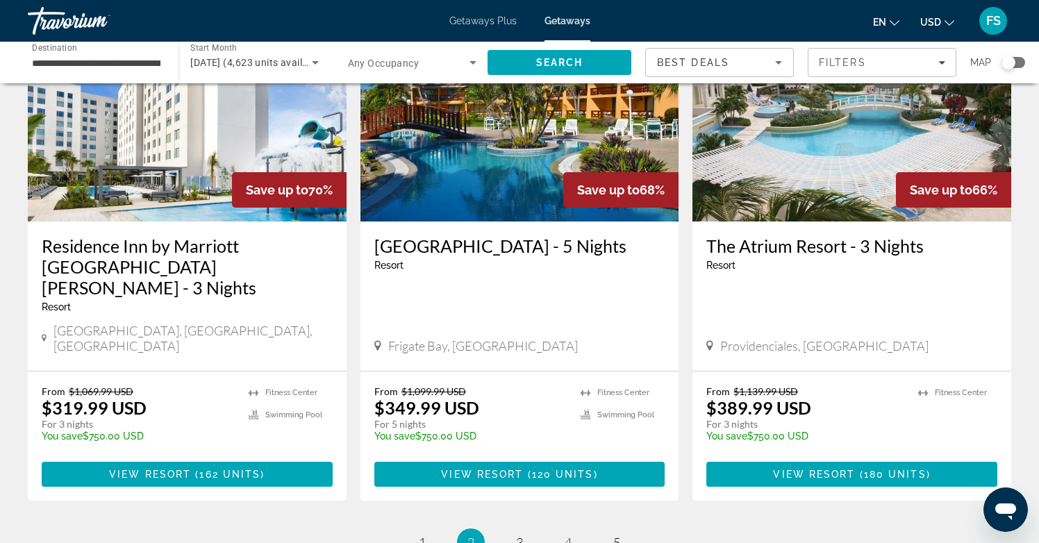
scroll to position [1645, 0]
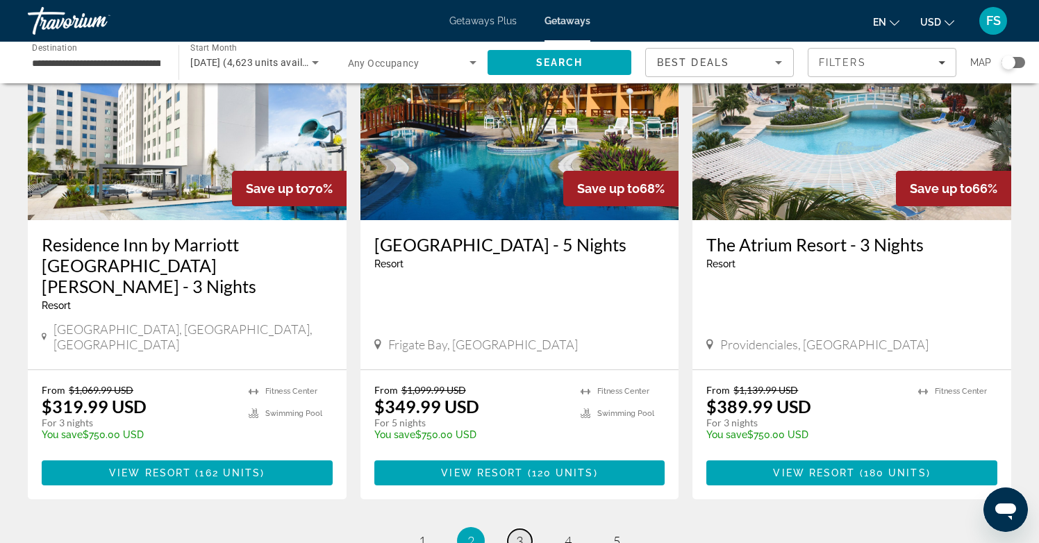
click at [522, 534] on span "3" at bounding box center [519, 541] width 7 height 15
